Goal: Task Accomplishment & Management: Manage account settings

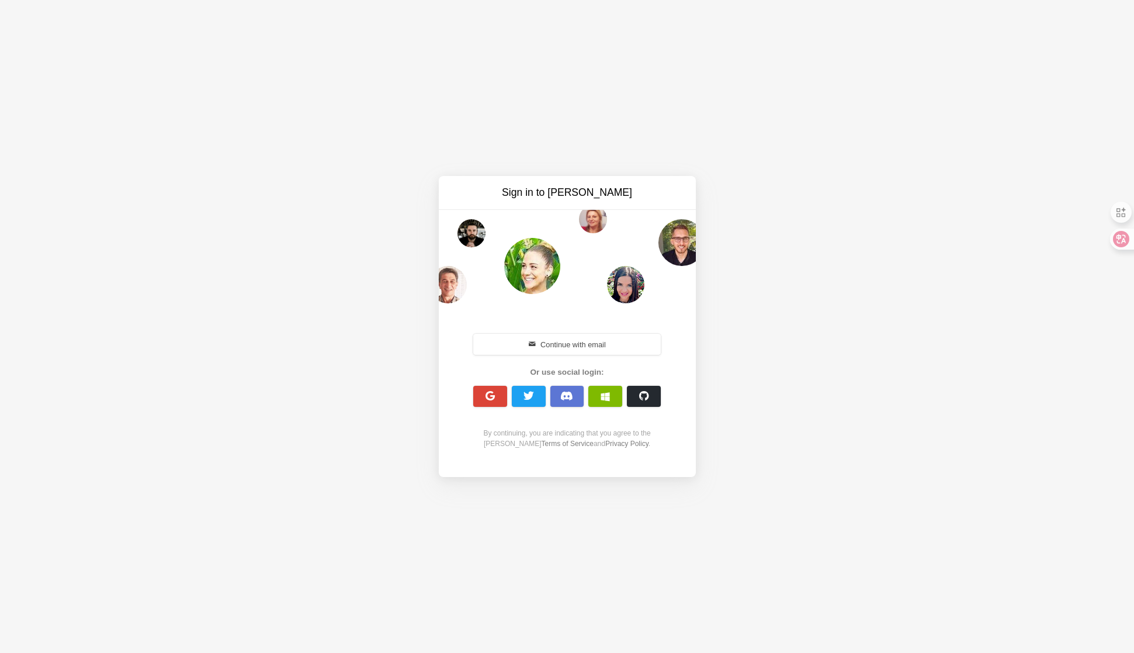
click at [571, 396] on span "button" at bounding box center [567, 396] width 13 height 10
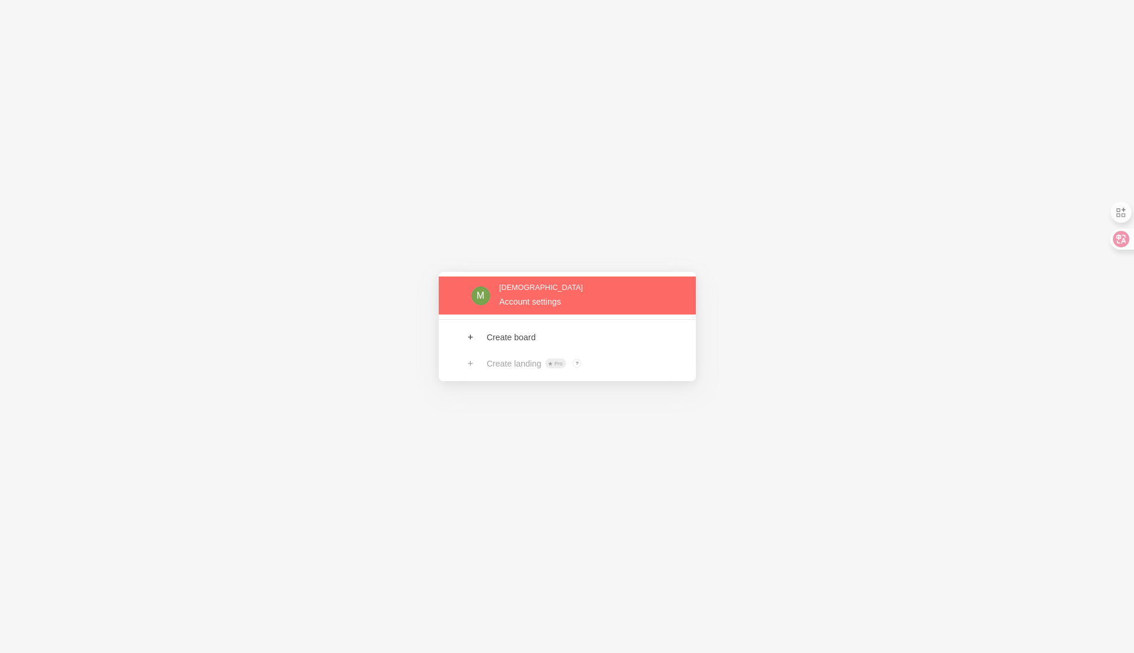
click at [535, 294] on link at bounding box center [567, 295] width 257 height 38
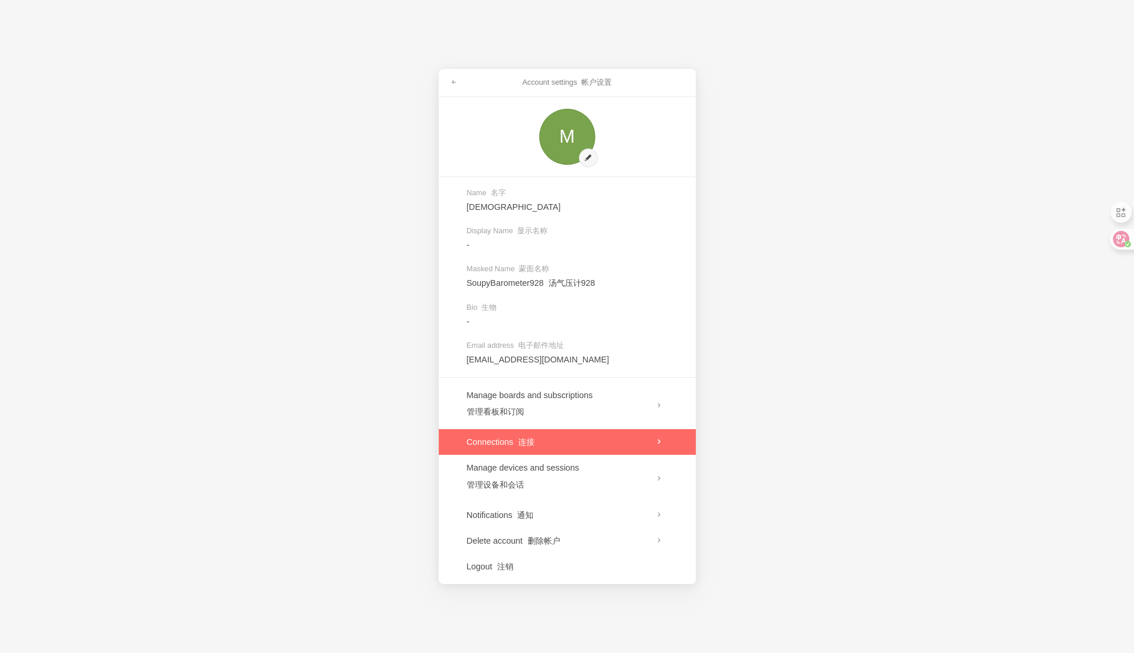
click at [592, 435] on link at bounding box center [567, 442] width 257 height 26
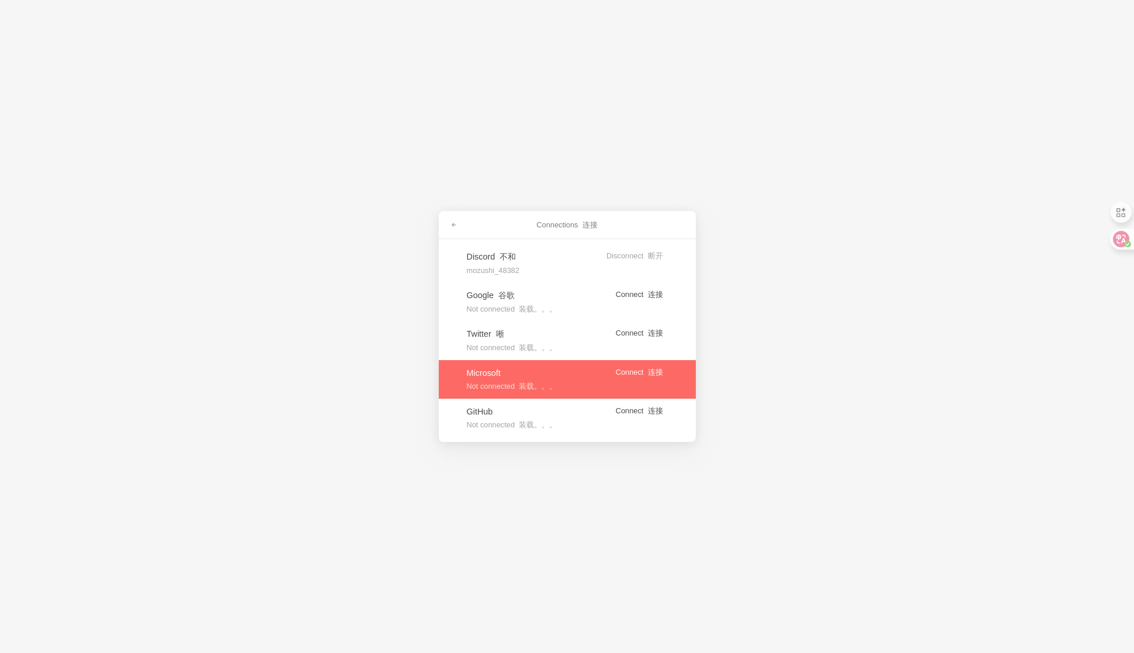
click at [629, 370] on link at bounding box center [567, 379] width 257 height 39
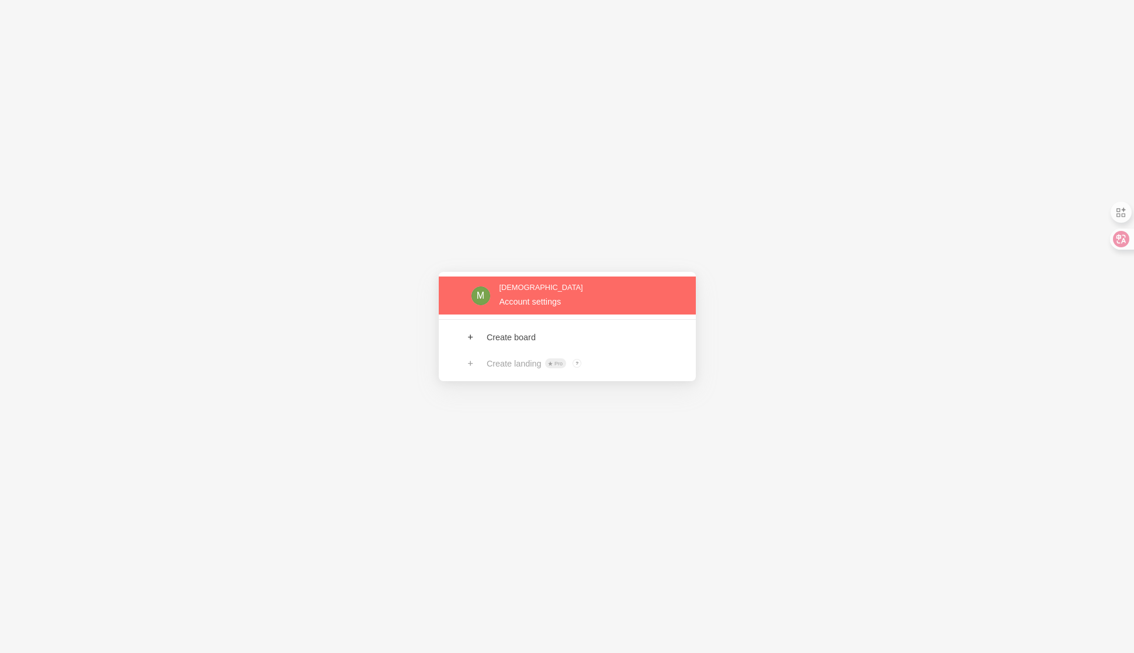
click at [524, 304] on link at bounding box center [567, 295] width 257 height 38
